Goal: Task Accomplishment & Management: Manage account settings

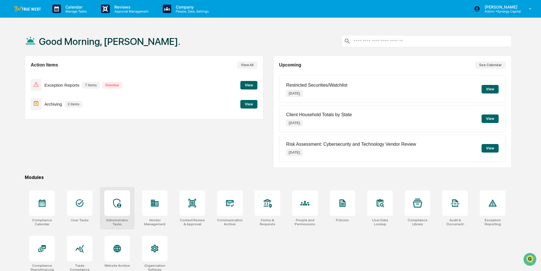
click at [116, 208] on div at bounding box center [117, 203] width 26 height 26
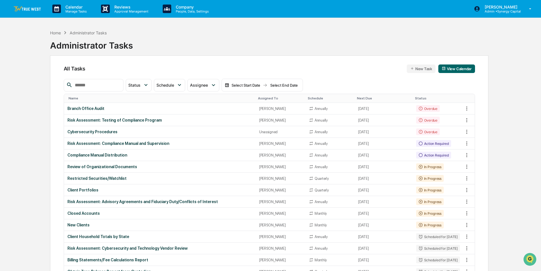
click at [260, 97] on div "Assigned To" at bounding box center [280, 98] width 45 height 4
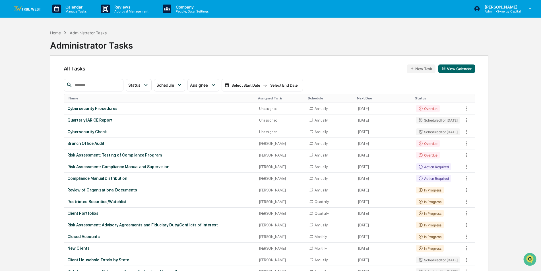
click at [112, 83] on input "text" at bounding box center [96, 85] width 48 height 7
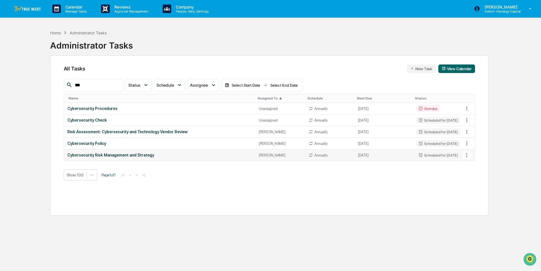
click at [469, 155] on icon at bounding box center [466, 155] width 6 height 6
click at [477, 187] on li "Delete Task" at bounding box center [487, 186] width 45 height 11
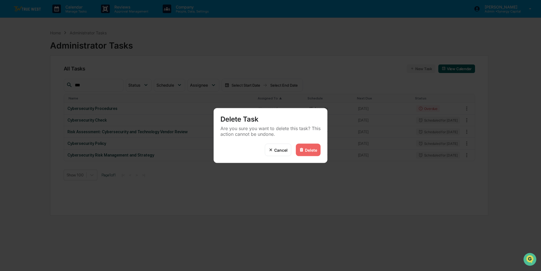
click at [315, 150] on div "Delete" at bounding box center [311, 150] width 12 height 5
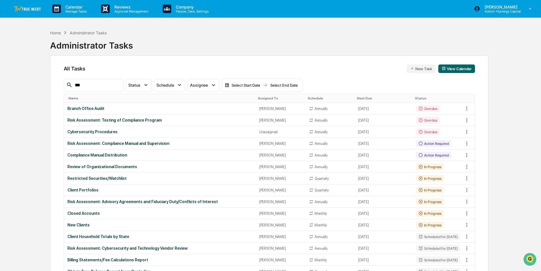
click at [99, 83] on input "***" at bounding box center [96, 85] width 48 height 7
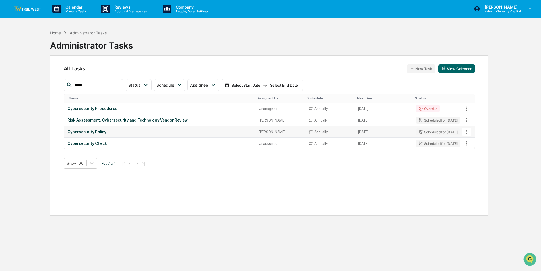
type input "****"
click at [466, 133] on icon at bounding box center [466, 132] width 1 height 4
click at [474, 163] on li "Delete Task" at bounding box center [487, 163] width 45 height 11
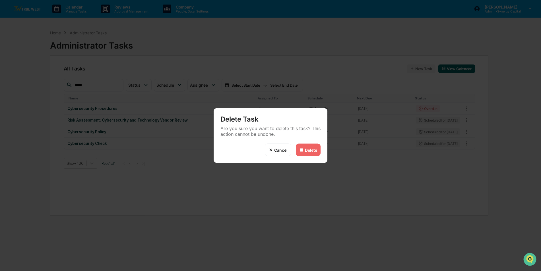
click at [305, 149] on div "Delete" at bounding box center [311, 150] width 12 height 5
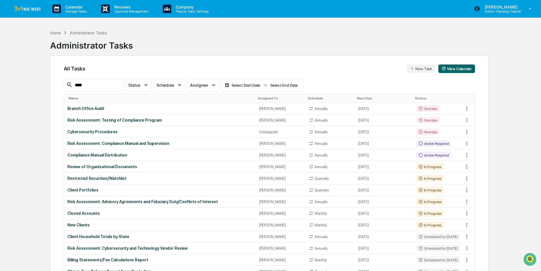
click at [314, 39] on div "Home Administrator Tasks Administrator Tasks" at bounding box center [269, 41] width 438 height 28
click at [267, 97] on div "Assigned To" at bounding box center [280, 98] width 45 height 4
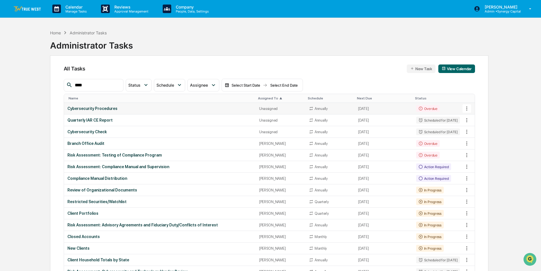
click at [118, 106] on td "Cybersecurity Procedures" at bounding box center [160, 109] width 192 height 12
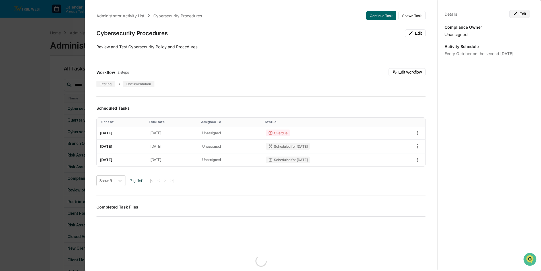
click at [516, 15] on button "Edit" at bounding box center [519, 14] width 20 height 8
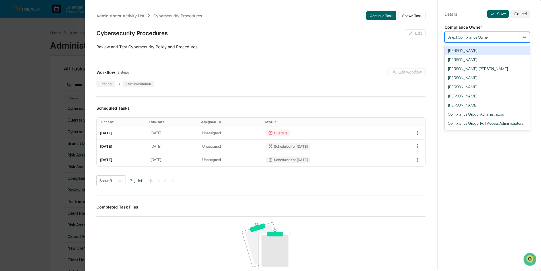
click at [523, 36] on icon at bounding box center [524, 37] width 6 height 6
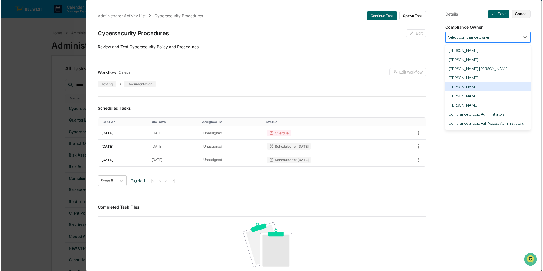
scroll to position [17, 0]
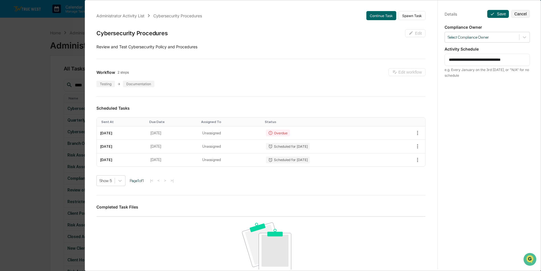
click at [13, 66] on div "**********" at bounding box center [270, 135] width 541 height 271
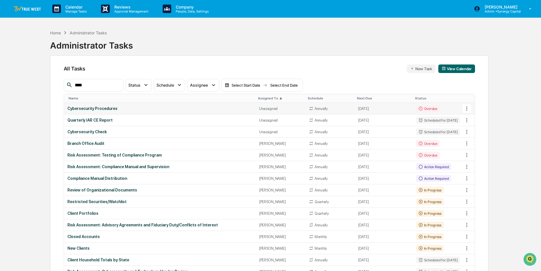
click at [137, 109] on div "Cybersecurity Procedures" at bounding box center [159, 108] width 185 height 5
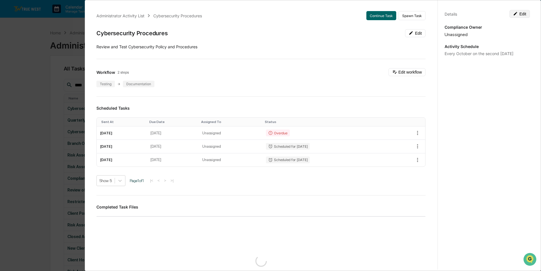
click at [520, 14] on button "Edit" at bounding box center [519, 14] width 20 height 8
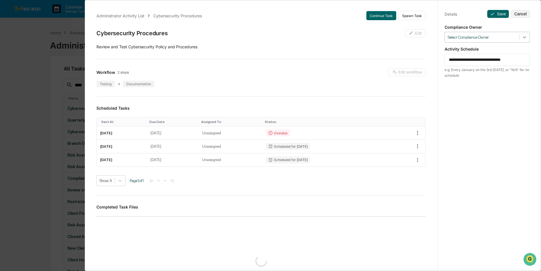
click at [523, 37] on icon at bounding box center [523, 37] width 3 height 2
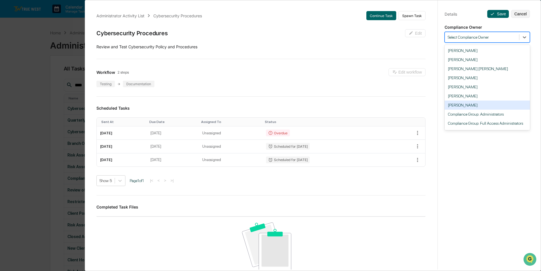
click at [492, 109] on div "[PERSON_NAME]" at bounding box center [486, 105] width 85 height 9
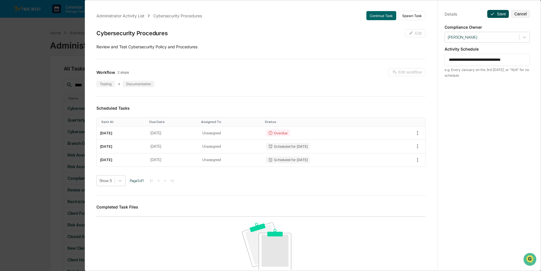
click at [495, 13] on button "Save" at bounding box center [498, 14] width 22 height 8
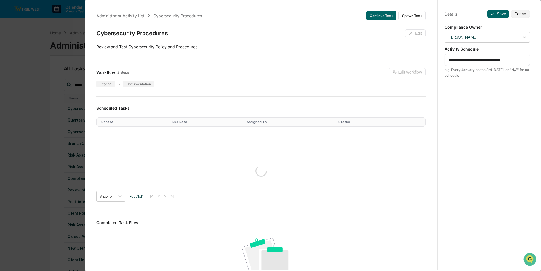
click at [22, 70] on div "**********" at bounding box center [270, 135] width 541 height 271
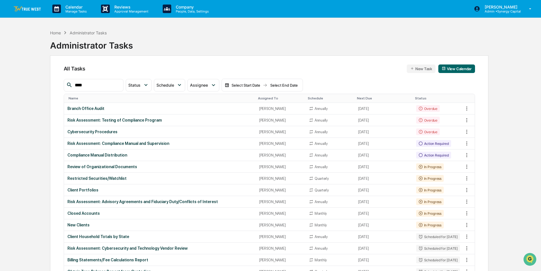
click at [258, 97] on div "Assigned To" at bounding box center [280, 98] width 45 height 4
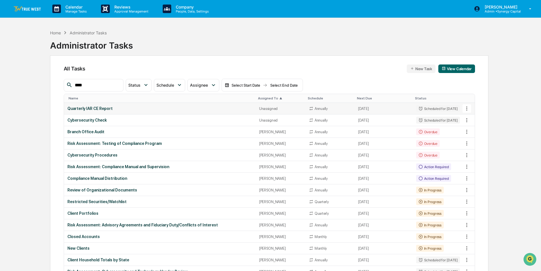
click at [230, 108] on div "Quarterly IAR CE Report" at bounding box center [159, 108] width 185 height 5
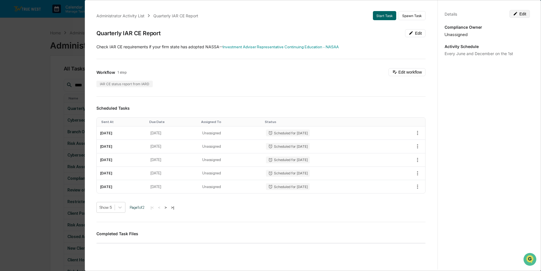
click at [519, 15] on button "Edit" at bounding box center [519, 14] width 20 height 8
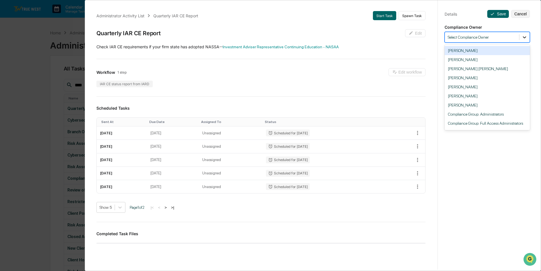
click at [523, 36] on icon at bounding box center [524, 37] width 6 height 6
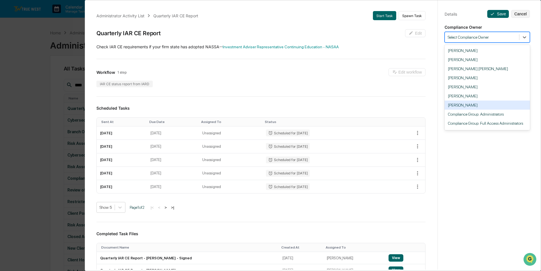
click at [504, 103] on div "[PERSON_NAME]" at bounding box center [486, 105] width 85 height 9
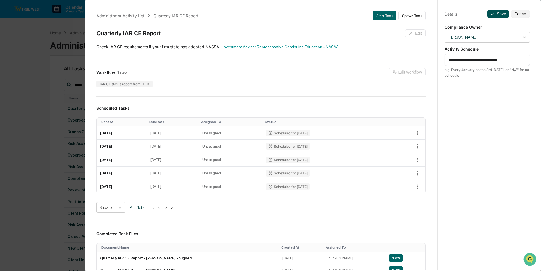
click at [497, 14] on button "Save" at bounding box center [498, 14] width 22 height 8
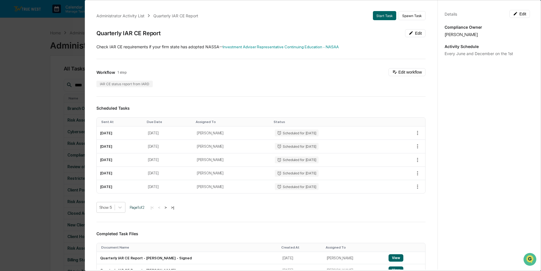
click at [38, 62] on div "Administrator Activity List Quarterly IAR CE Report Start Task Spawn Task Quart…" at bounding box center [270, 135] width 541 height 271
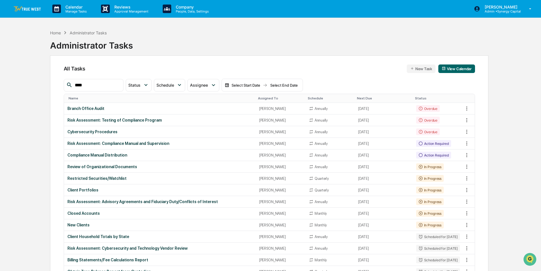
click at [260, 96] on th "Assigned To" at bounding box center [281, 98] width 50 height 9
click at [260, 99] on div "Assigned To" at bounding box center [280, 98] width 45 height 4
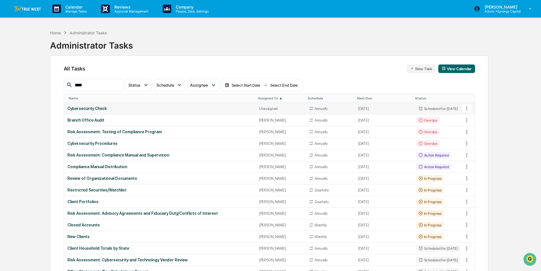
click at [242, 110] on div "Cybersecurity Check" at bounding box center [159, 108] width 185 height 5
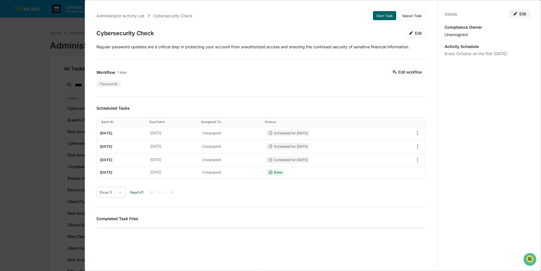
click at [517, 14] on button "Edit" at bounding box center [519, 14] width 20 height 8
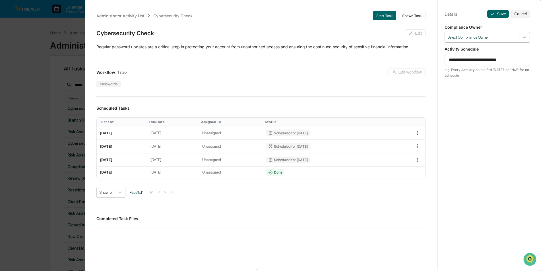
click at [522, 37] on icon at bounding box center [523, 37] width 3 height 2
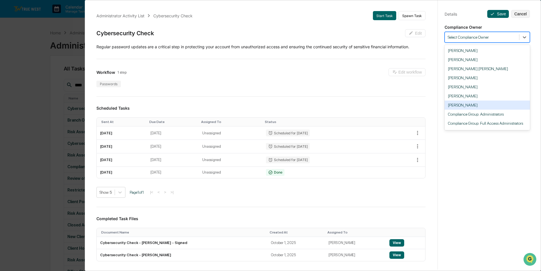
click at [481, 108] on div "[PERSON_NAME]" at bounding box center [486, 105] width 85 height 9
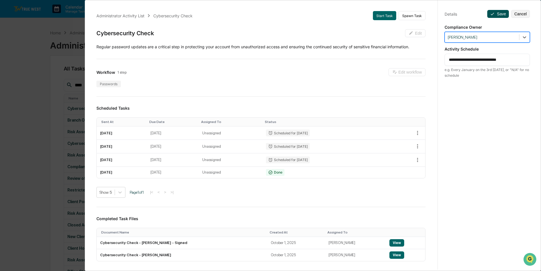
click at [492, 13] on button "Save" at bounding box center [498, 14] width 22 height 8
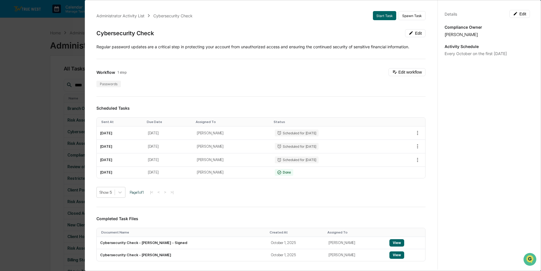
click at [29, 85] on div "Administrator Activity List Cybersecurity Check Start Task Spawn Task Cybersecu…" at bounding box center [270, 135] width 541 height 271
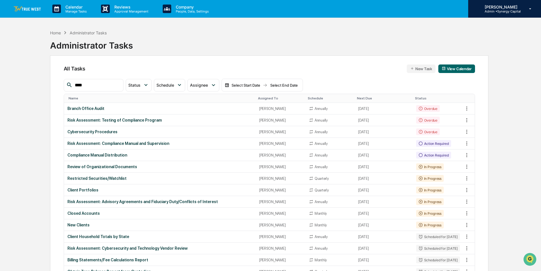
click at [497, 13] on p "Admin • Synergy Capital" at bounding box center [500, 11] width 41 height 4
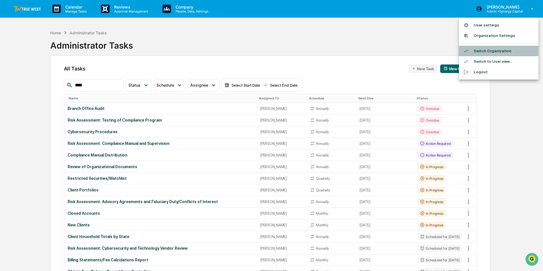
click at [501, 49] on li "Switch Organization" at bounding box center [499, 51] width 80 height 11
